Goal: Transaction & Acquisition: Purchase product/service

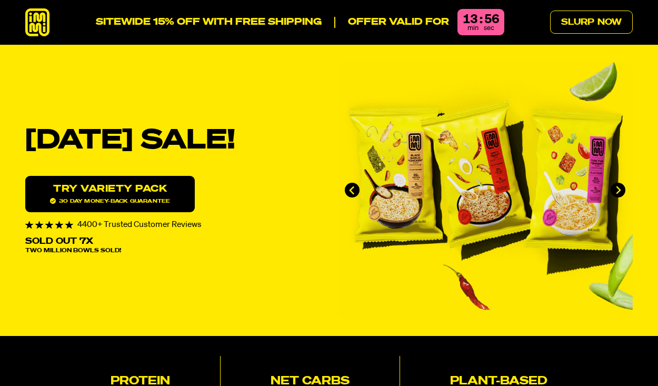
click at [132, 190] on link "Try variety Pack 30 day money-back guarantee" at bounding box center [110, 194] width 170 height 36
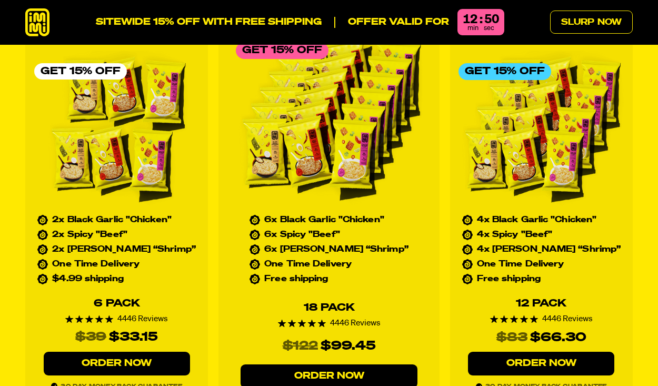
scroll to position [4584, 0]
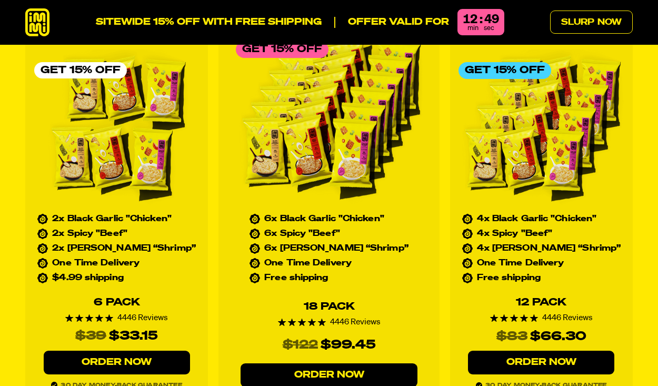
click at [136, 351] on link "Order Now" at bounding box center [117, 363] width 146 height 24
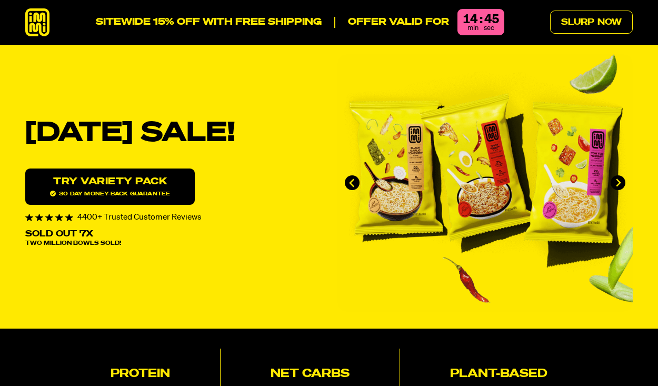
scroll to position [7, 0]
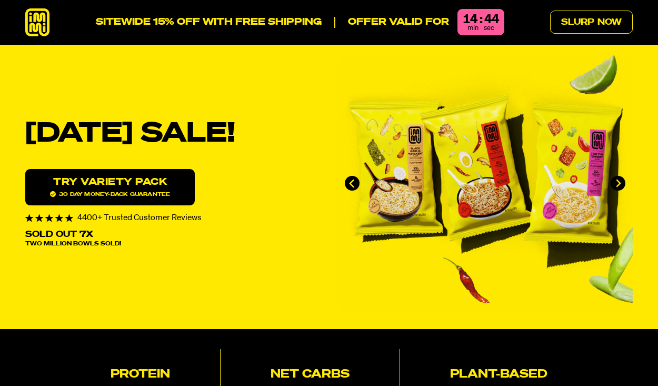
click at [139, 183] on link "Try variety Pack 30 day money-back guarantee" at bounding box center [110, 187] width 170 height 36
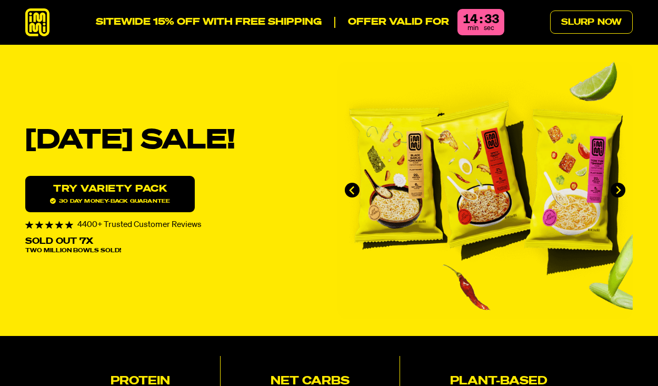
scroll to position [0, 0]
click at [590, 22] on link "Slurp Now" at bounding box center [591, 22] width 83 height 23
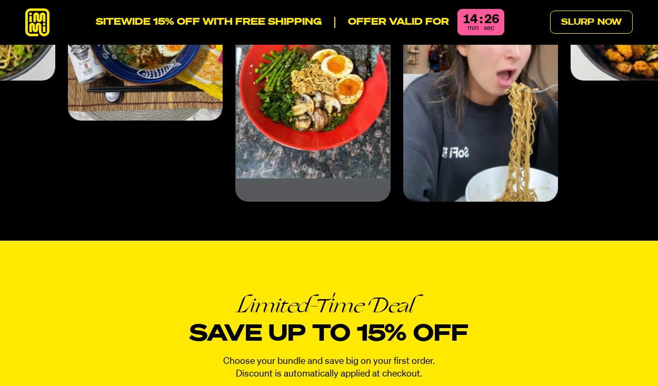
scroll to position [4095, 0]
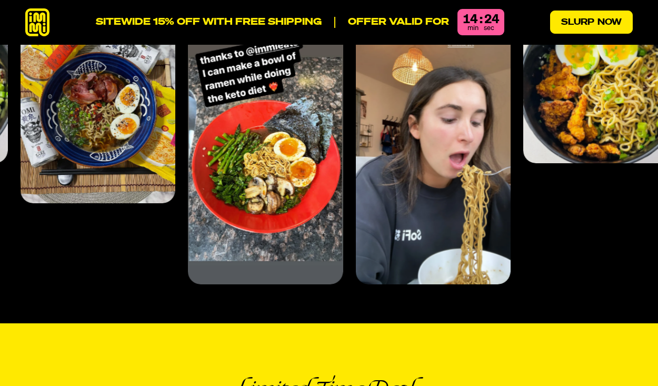
click at [596, 25] on link "Slurp Now" at bounding box center [591, 22] width 83 height 23
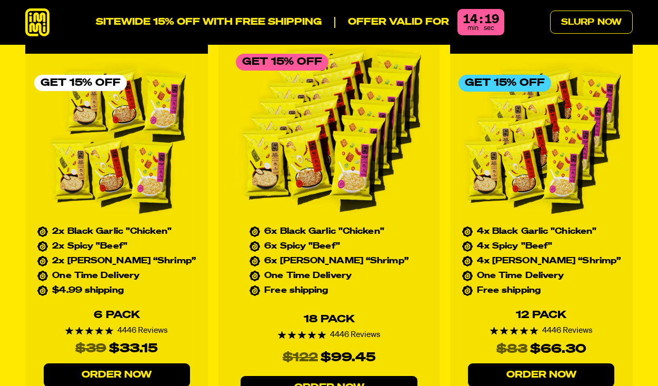
scroll to position [4583, 0]
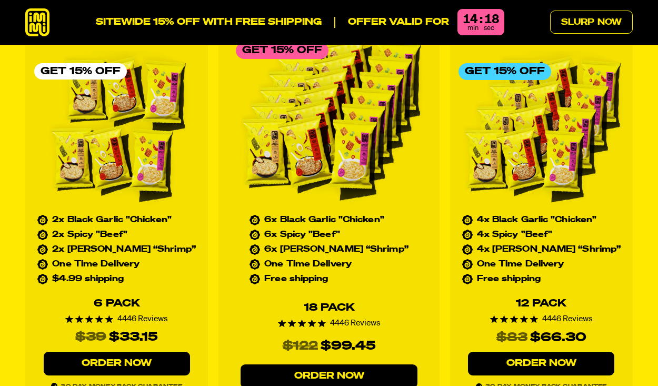
click at [143, 352] on link "Order Now" at bounding box center [117, 364] width 146 height 24
